Goal: Task Accomplishment & Management: Manage account settings

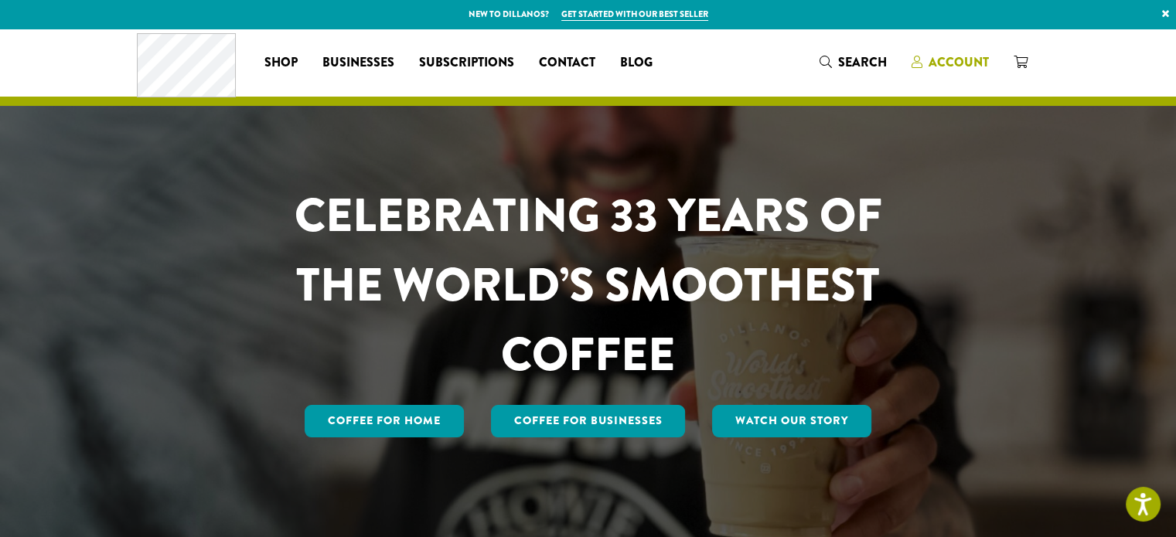
click at [586, 63] on span "Account" at bounding box center [958, 62] width 60 height 18
click at [586, 66] on span "Account" at bounding box center [958, 62] width 60 height 18
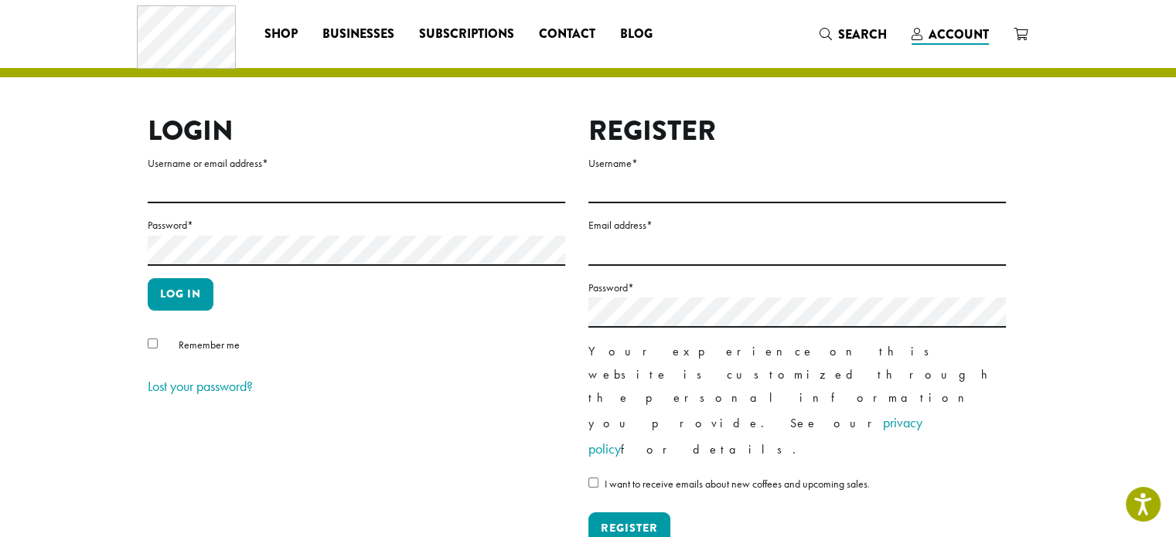
type input "**********"
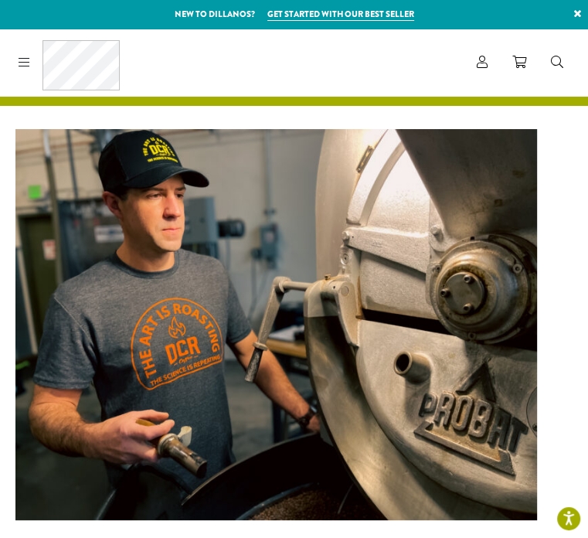
click at [447, 37] on div "Coffee All Coffees Best Sellers Blends Single Origins Dillanos Limited Organic …" at bounding box center [294, 62] width 564 height 50
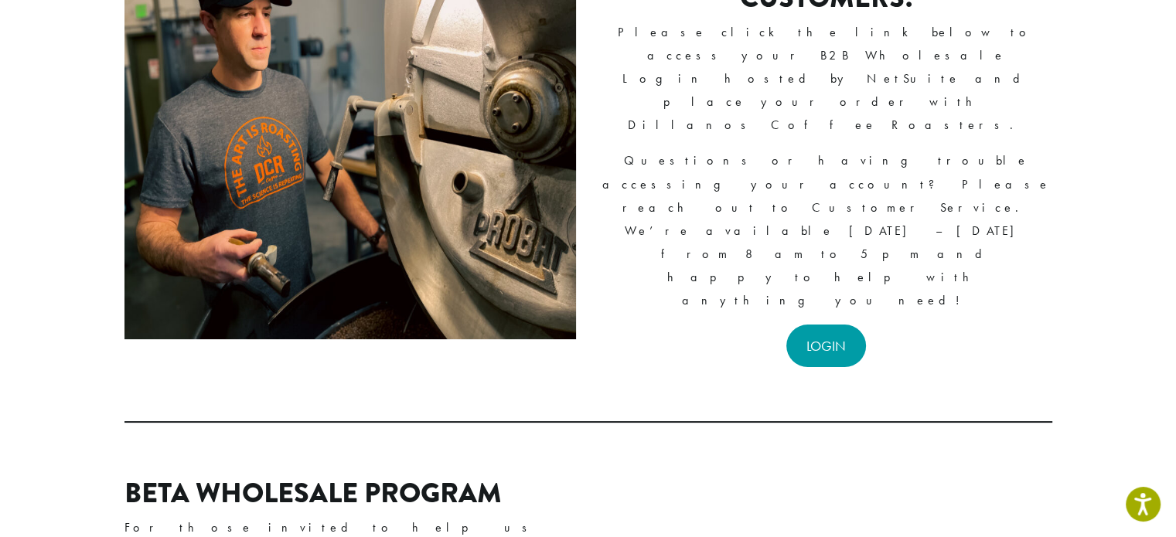
scroll to position [187, 0]
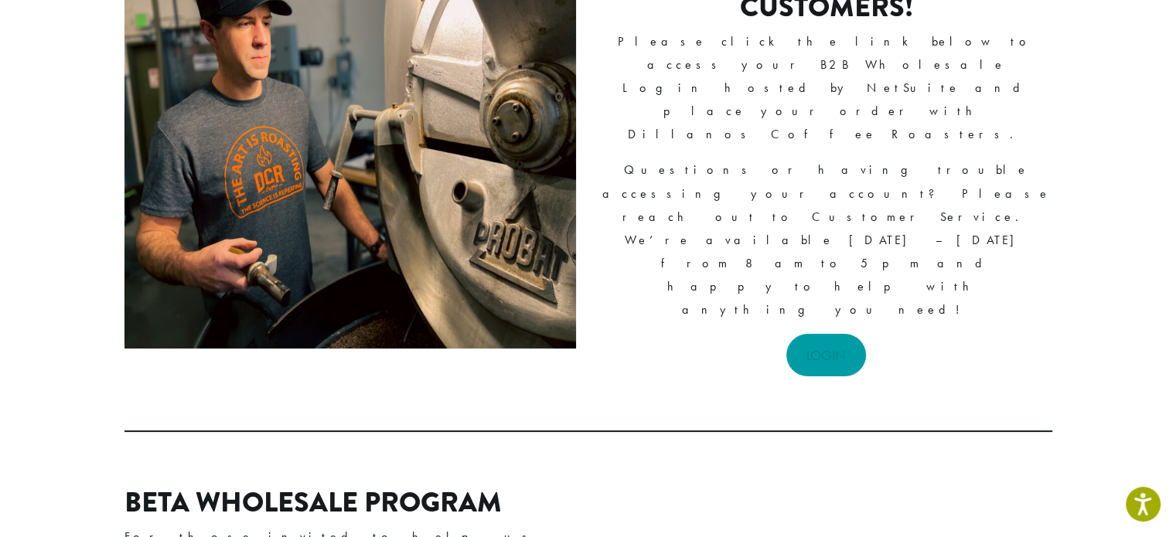
click at [587, 334] on link "LOGIN" at bounding box center [826, 355] width 80 height 43
